Goal: Information Seeking & Learning: Find specific page/section

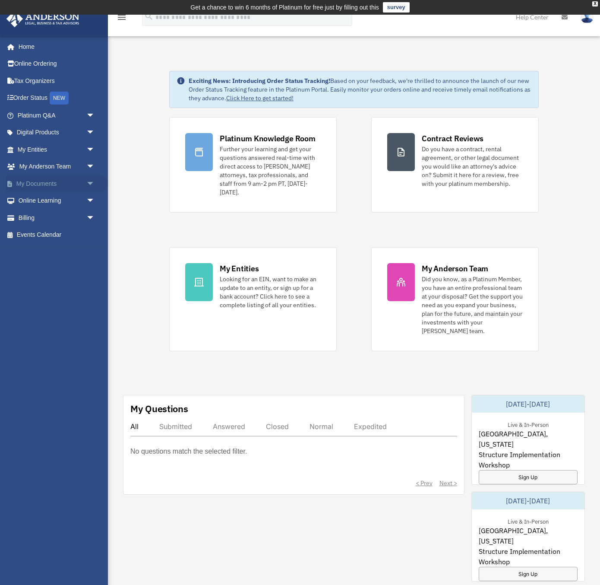
click at [48, 179] on link "My Documents arrow_drop_down" at bounding box center [57, 183] width 102 height 17
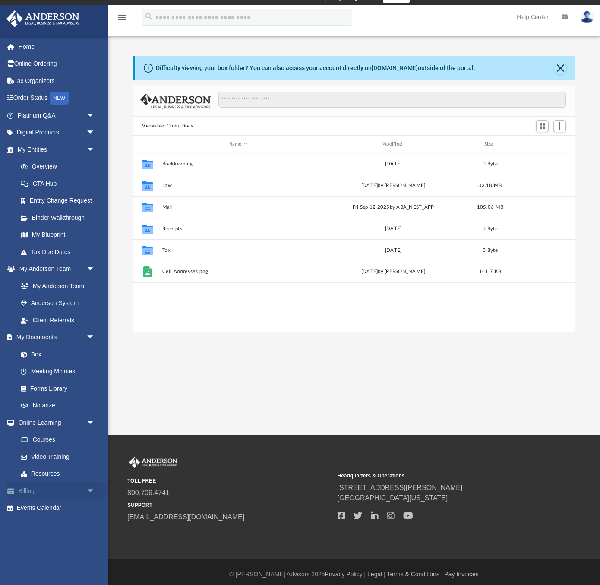
scroll to position [0, 0]
click at [38, 383] on link "Forms Library" at bounding box center [60, 388] width 96 height 17
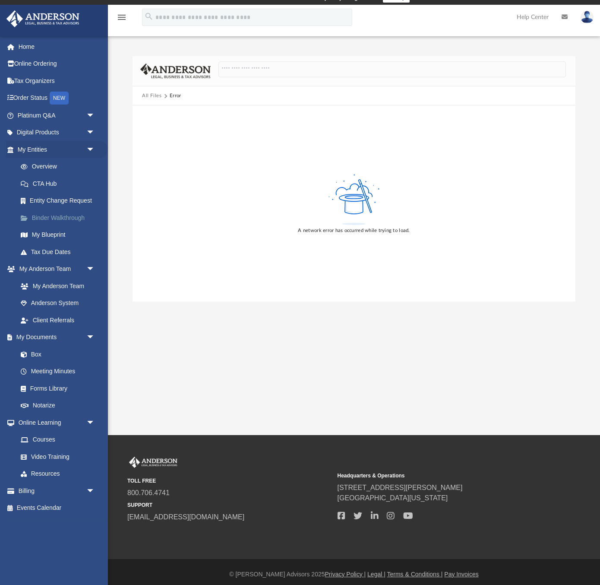
scroll to position [15, 0]
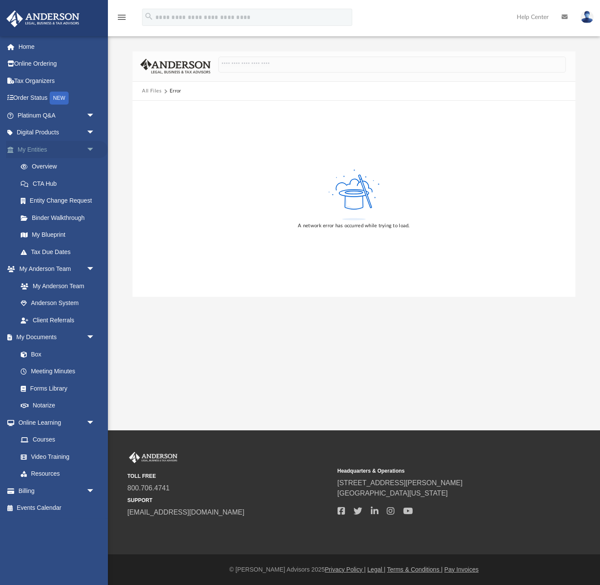
click at [90, 143] on span "arrow_drop_down" at bounding box center [94, 150] width 17 height 18
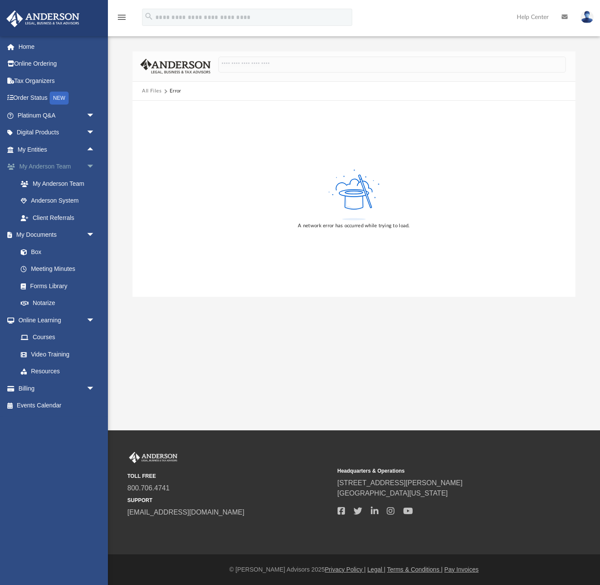
click at [94, 160] on span "arrow_drop_down" at bounding box center [94, 167] width 17 height 18
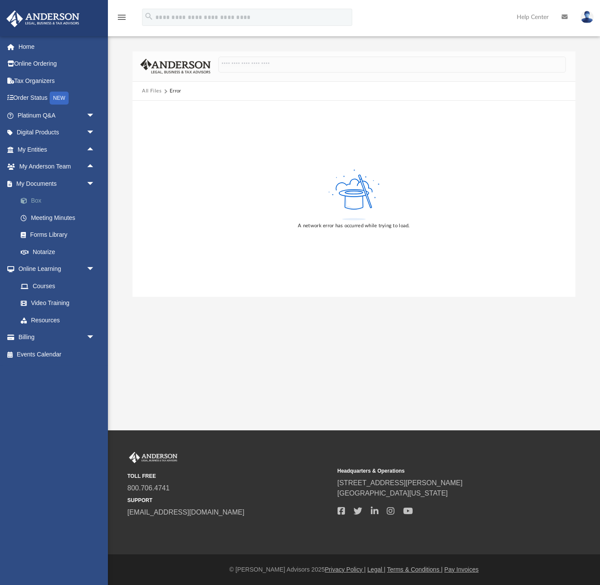
click at [35, 195] on link "Box" at bounding box center [60, 200] width 96 height 17
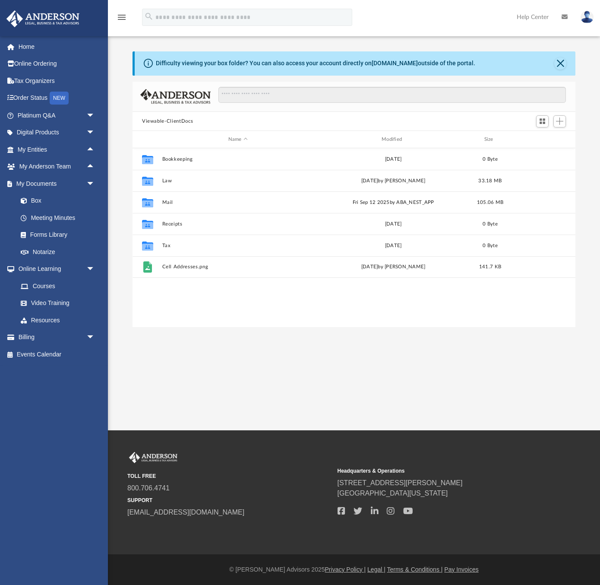
scroll to position [0, 0]
click at [91, 262] on span "arrow_drop_down" at bounding box center [94, 269] width 17 height 18
click at [34, 230] on link "Forms Library" at bounding box center [60, 234] width 96 height 17
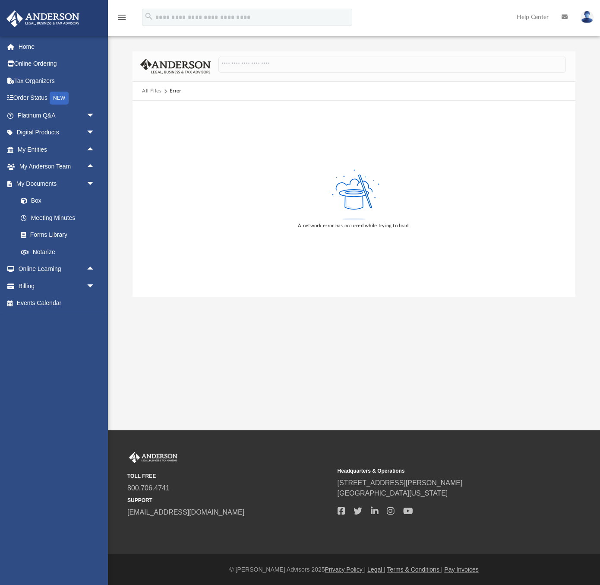
click at [156, 87] on button "All Files" at bounding box center [152, 91] width 20 height 8
click at [252, 59] on input "Search files and folders" at bounding box center [393, 65] width 348 height 16
click at [256, 60] on input "Search files and folders" at bounding box center [393, 65] width 348 height 16
click at [256, 62] on input "Search files and folders" at bounding box center [393, 65] width 348 height 16
click at [284, 61] on input "Search files and folders" at bounding box center [393, 65] width 348 height 16
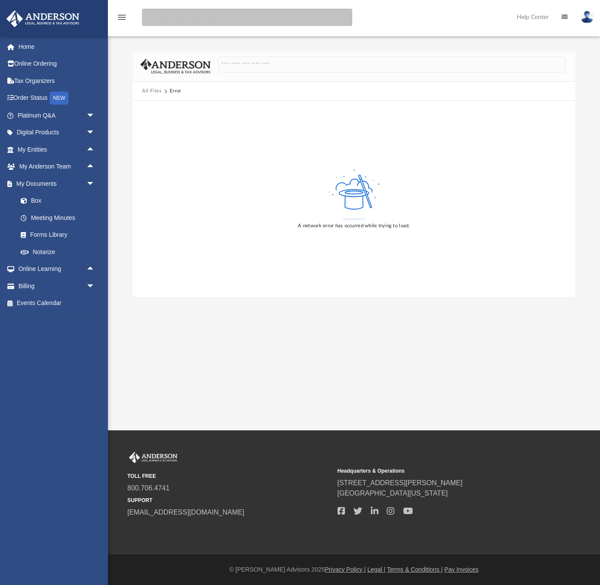
click at [279, 19] on input "search" at bounding box center [247, 17] width 210 height 17
type input "**********"
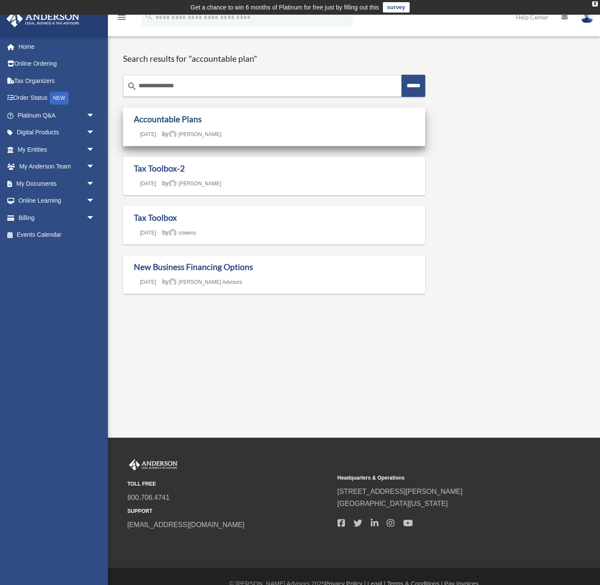
click at [162, 117] on link "Accountable Plans" at bounding box center [168, 119] width 68 height 10
click at [171, 114] on link "Accountable Plans" at bounding box center [168, 119] width 68 height 10
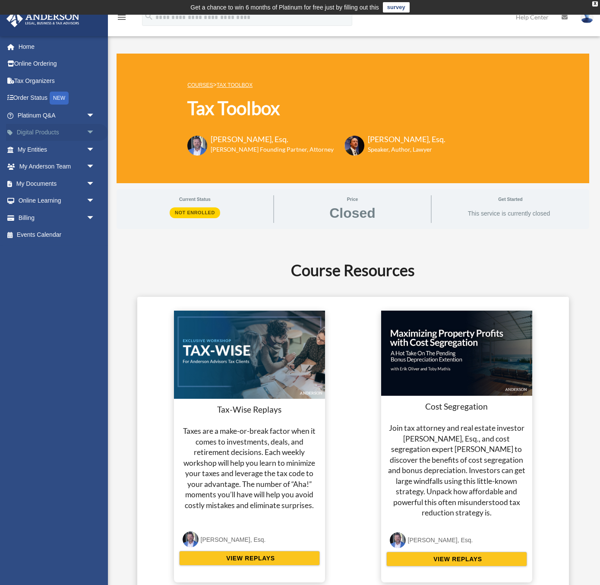
click at [92, 128] on span "arrow_drop_down" at bounding box center [94, 133] width 17 height 18
click at [90, 127] on span "arrow_drop_up" at bounding box center [94, 133] width 17 height 18
click at [89, 179] on span "arrow_drop_down" at bounding box center [94, 184] width 17 height 18
click at [38, 231] on link "Forms Library" at bounding box center [60, 234] width 96 height 17
